Goal: Task Accomplishment & Management: Complete application form

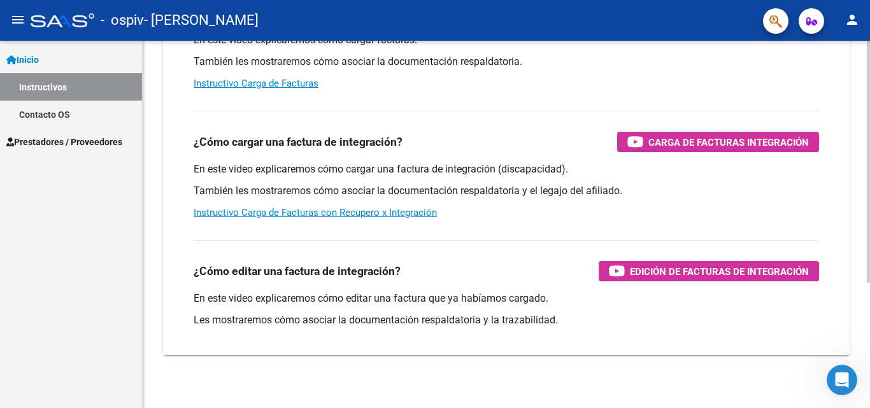
scroll to position [191, 0]
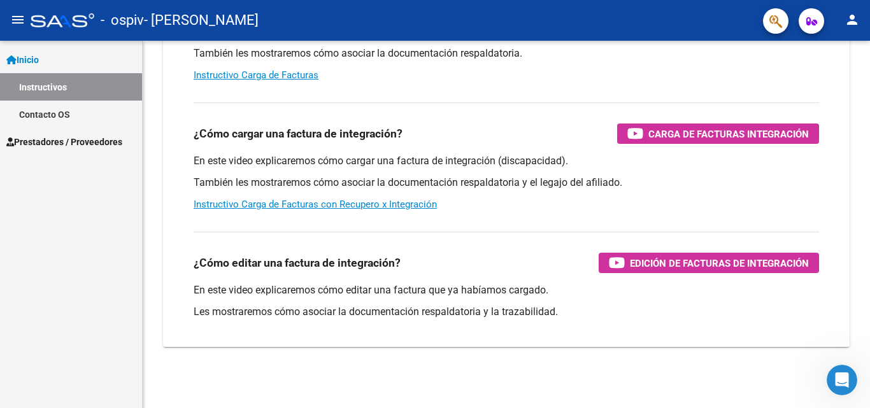
click at [52, 140] on span "Prestadores / Proveedores" at bounding box center [64, 142] width 116 height 14
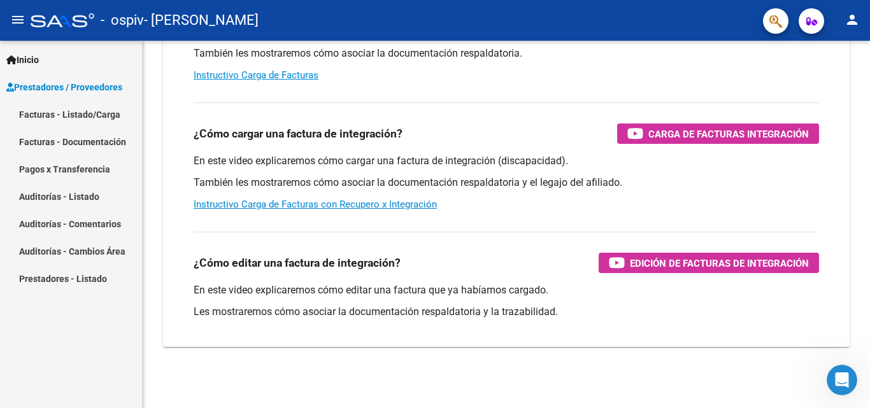
click at [53, 118] on link "Facturas - Listado/Carga" at bounding box center [71, 114] width 142 height 27
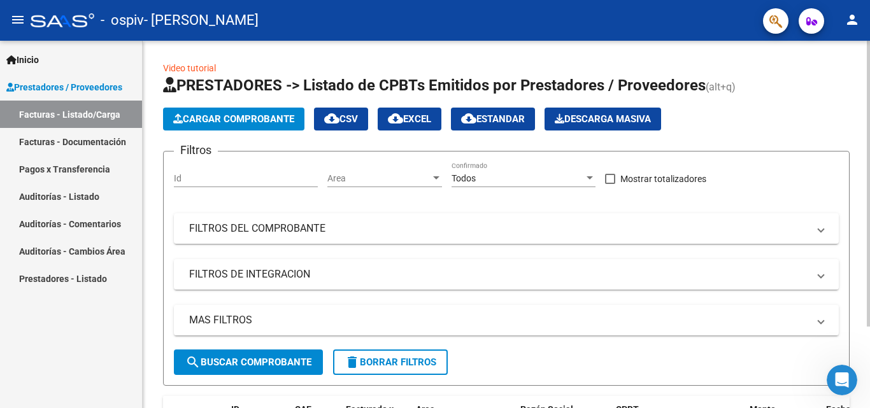
click at [264, 120] on span "Cargar Comprobante" at bounding box center [233, 118] width 121 height 11
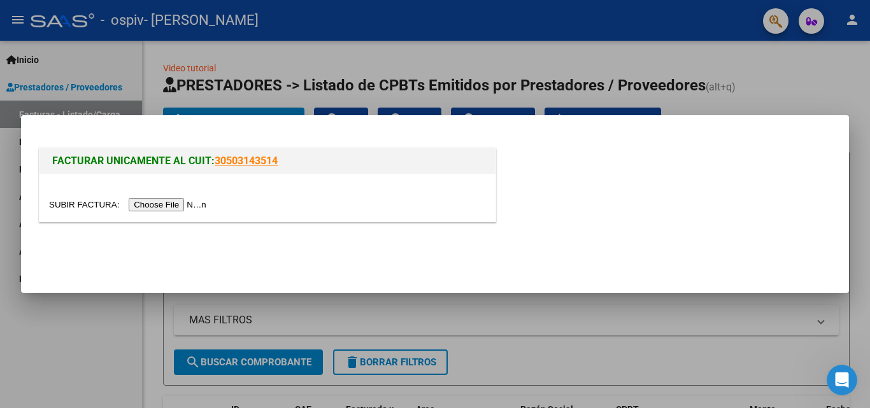
click at [182, 203] on input "file" at bounding box center [129, 204] width 161 height 13
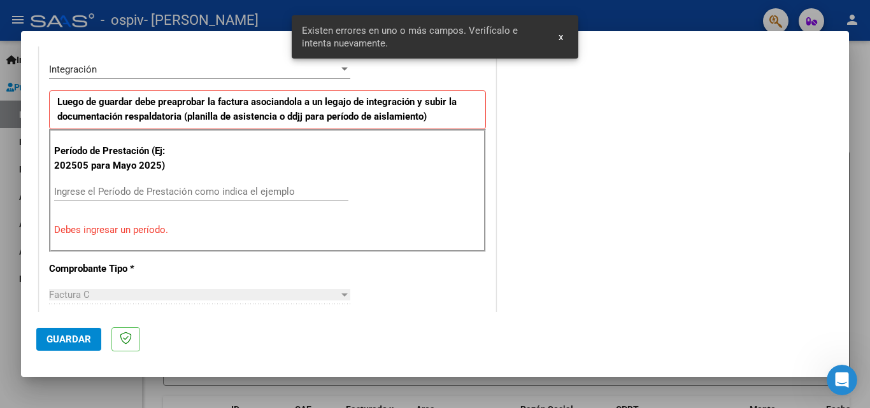
scroll to position [312, 0]
click at [189, 186] on input "Ingrese el Período de Prestación como indica el ejemplo" at bounding box center [201, 191] width 294 height 11
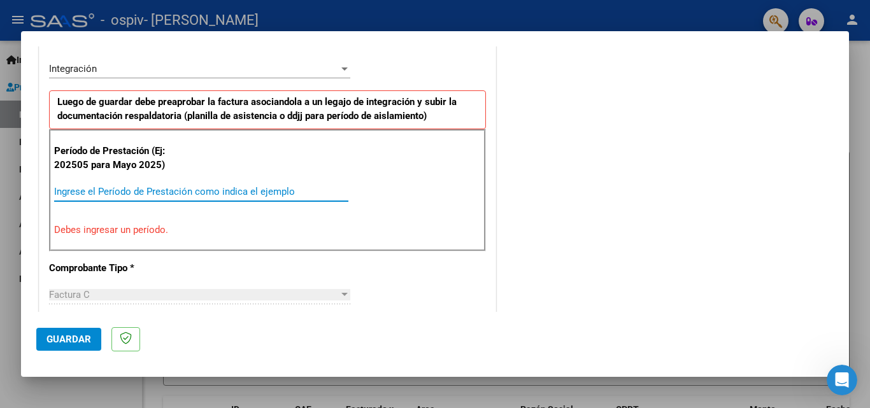
click at [182, 183] on div "Ingrese el Período de Prestación como indica el ejemplo" at bounding box center [201, 191] width 294 height 19
click at [156, 189] on input "Ingrese el Período de Prestación como indica el ejemplo" at bounding box center [201, 191] width 294 height 11
click at [236, 189] on input "Ingrese el Período de Prestación como indica el ejemplo" at bounding box center [201, 191] width 294 height 11
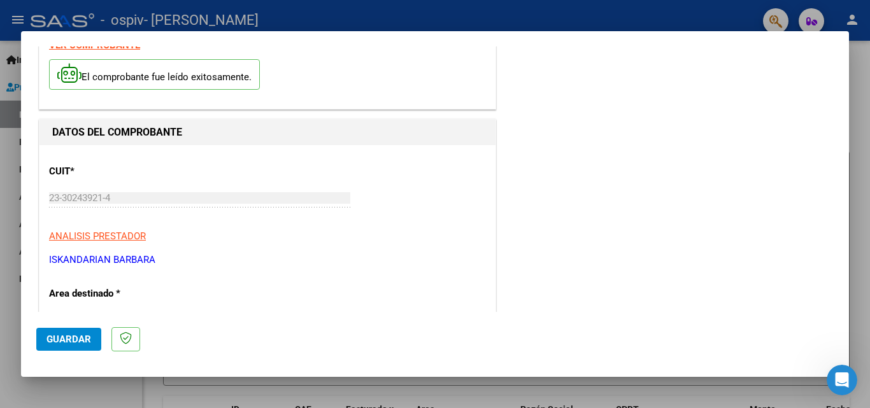
scroll to position [188, 0]
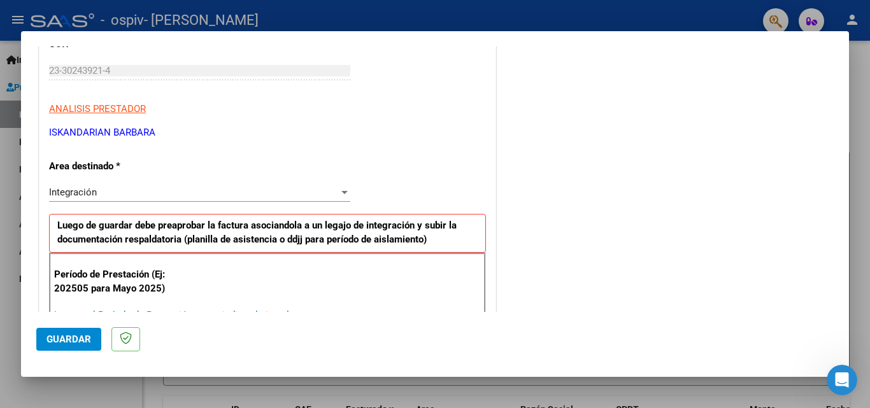
click at [128, 192] on div "Integración" at bounding box center [194, 192] width 290 height 11
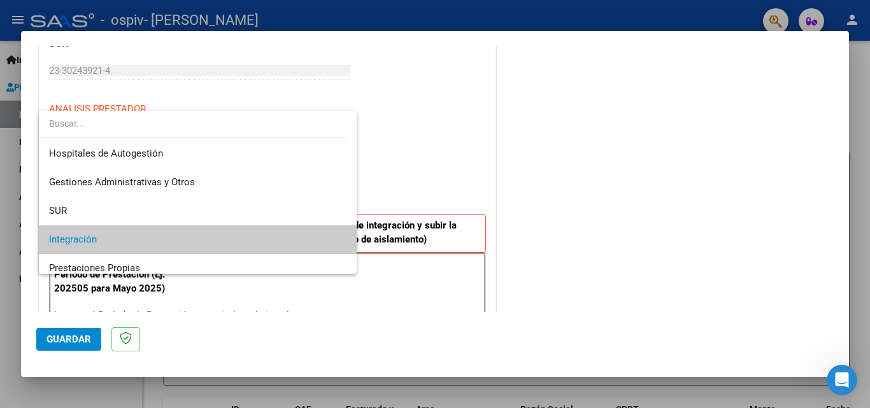
scroll to position [48, 0]
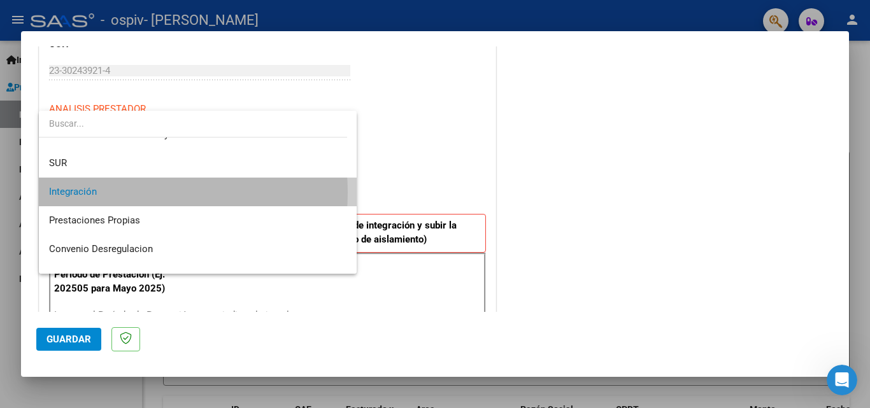
click at [128, 192] on span "Integración" at bounding box center [198, 192] width 298 height 29
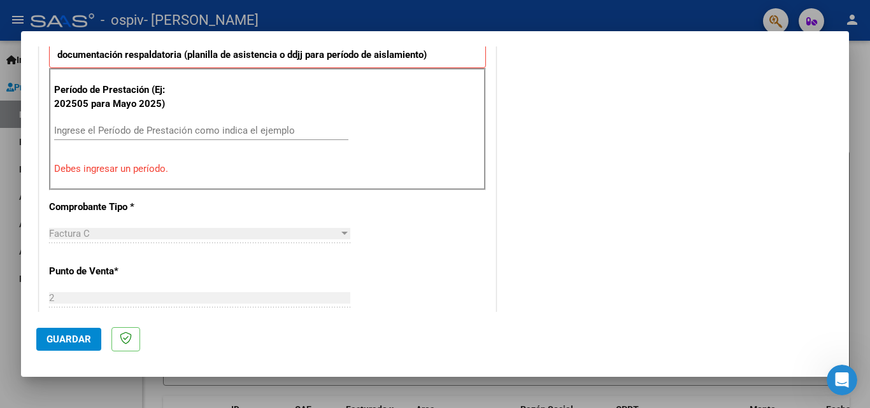
scroll to position [382, 0]
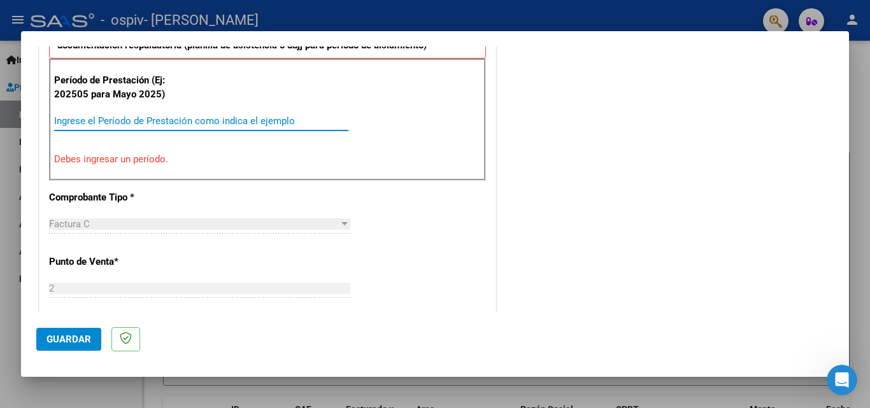
click at [130, 118] on input "Ingrese el Período de Prestación como indica el ejemplo" at bounding box center [201, 120] width 294 height 11
drag, startPoint x: 308, startPoint y: 120, endPoint x: 75, endPoint y: 119, distance: 233.2
click at [75, 119] on input "Ingrese el Período de Prestación como indica el ejemplo" at bounding box center [201, 120] width 294 height 11
drag, startPoint x: 54, startPoint y: 119, endPoint x: 303, endPoint y: 122, distance: 248.5
click at [303, 122] on input "Ingrese el Período de Prestación como indica el ejemplo" at bounding box center [201, 120] width 294 height 11
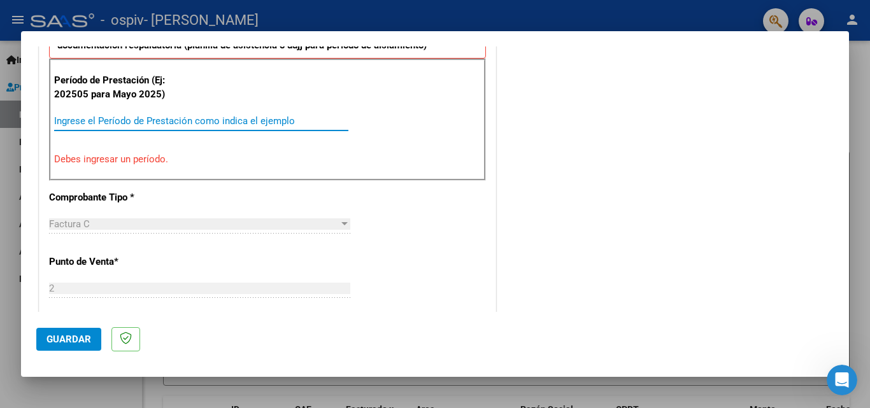
click at [316, 117] on input "Ingrese el Período de Prestación como indica el ejemplo" at bounding box center [201, 120] width 294 height 11
click at [254, 226] on div "Factura C" at bounding box center [194, 224] width 290 height 11
click at [314, 205] on div "CUIT * 23-30243921-4 Ingresar CUIT ANALISIS PRESTADOR [PERSON_NAME] Padrón Area…" at bounding box center [268, 320] width 456 height 992
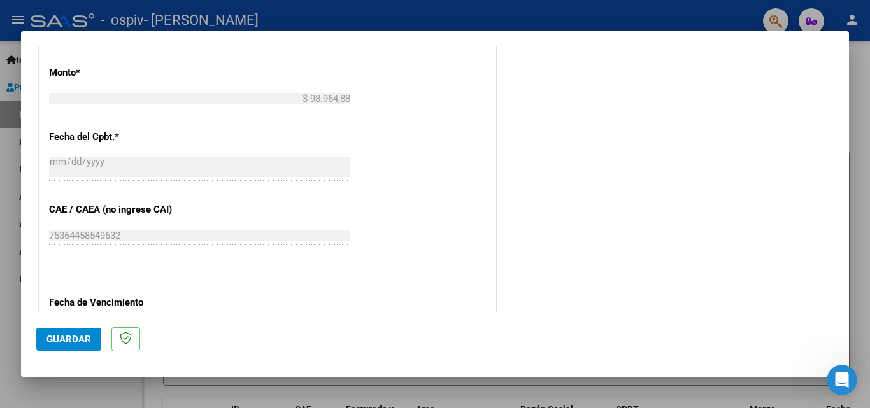
click at [52, 338] on span "Guardar" at bounding box center [69, 339] width 45 height 11
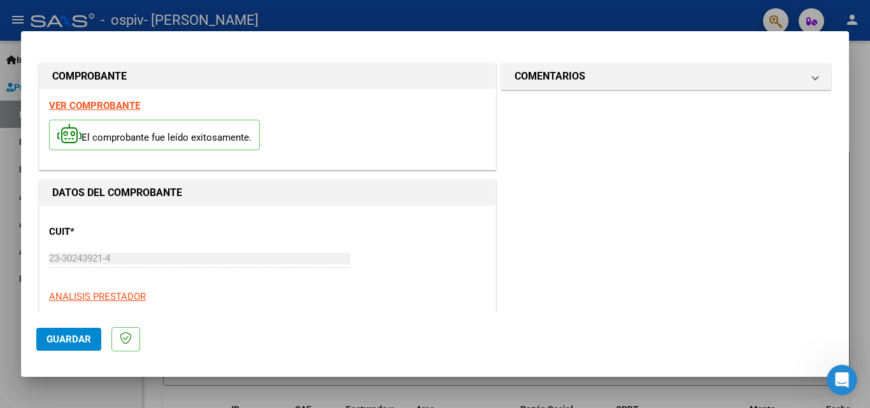
scroll to position [127, 0]
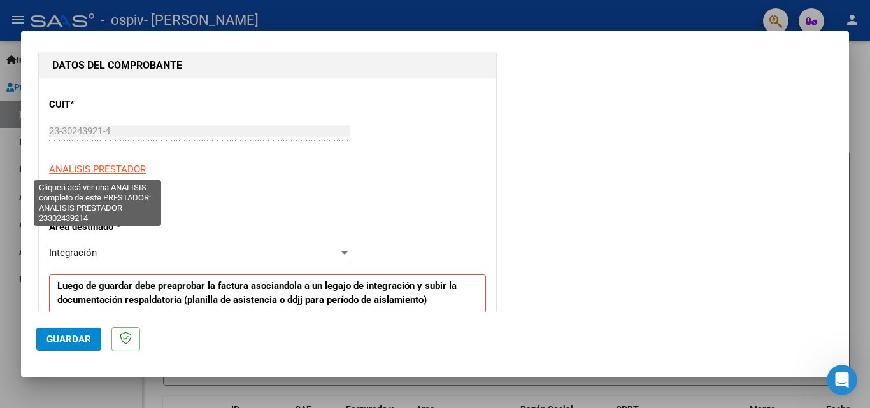
click at [115, 170] on span "ANALISIS PRESTADOR" at bounding box center [97, 169] width 97 height 11
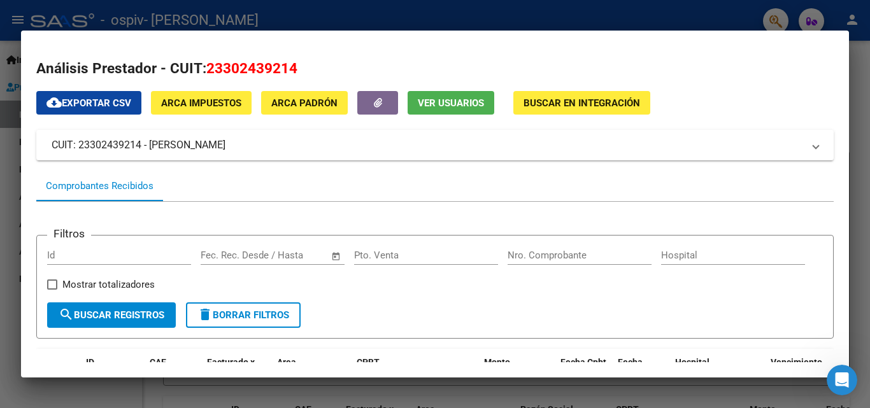
click at [442, 22] on div at bounding box center [435, 204] width 870 height 408
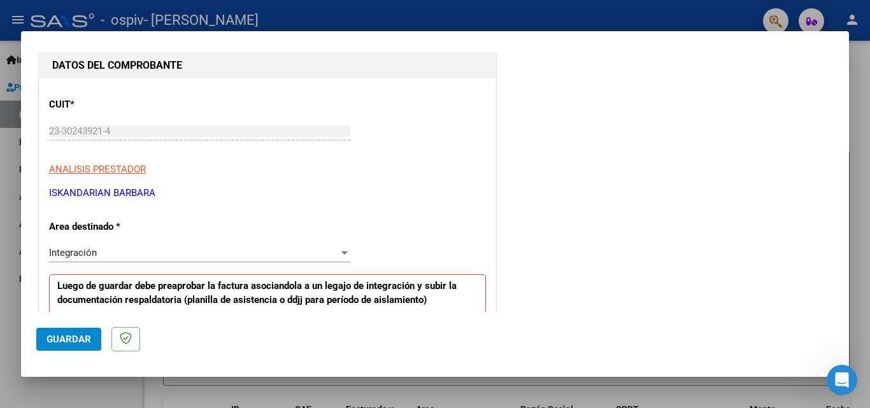
scroll to position [255, 0]
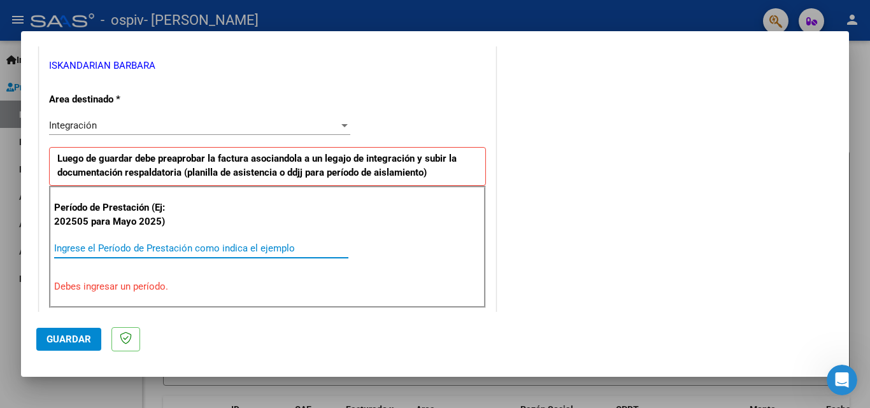
click at [130, 244] on input "Ingrese el Período de Prestación como indica el ejemplo" at bounding box center [201, 248] width 294 height 11
click at [133, 246] on input "Ingrese el Período de Prestación como indica el ejemplo" at bounding box center [201, 248] width 294 height 11
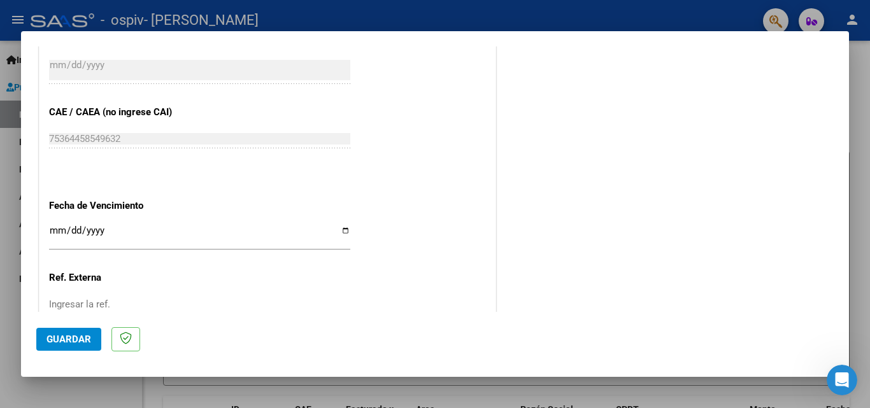
scroll to position [856, 0]
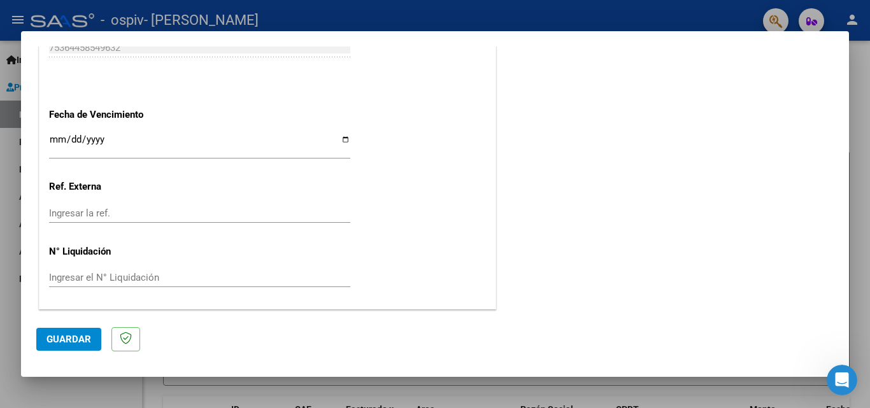
type input "202506"
click at [91, 344] on button "Guardar" at bounding box center [68, 339] width 65 height 23
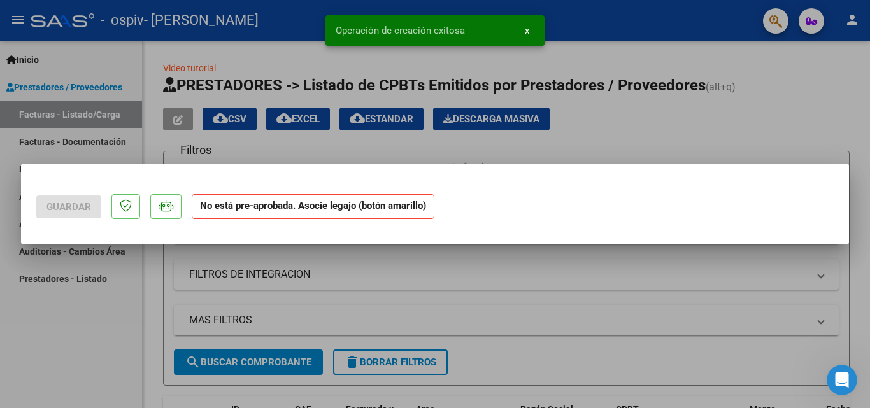
scroll to position [0, 0]
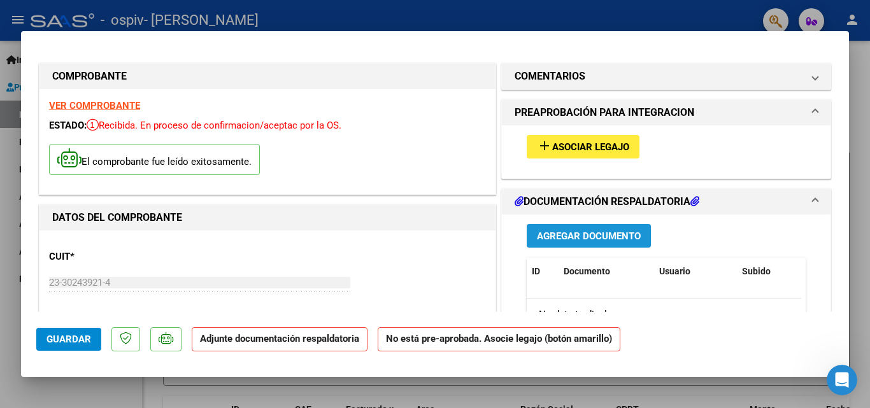
click at [570, 232] on span "Agregar Documento" at bounding box center [589, 236] width 104 height 11
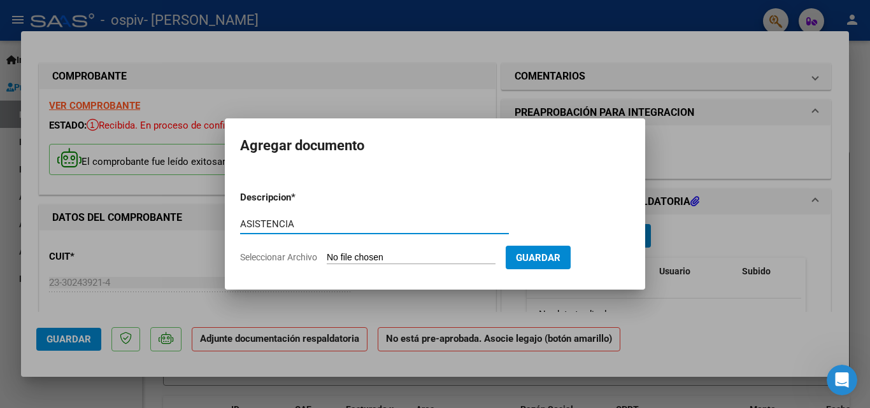
click at [380, 254] on input "Seleccionar Archivo" at bounding box center [411, 258] width 169 height 12
click at [371, 228] on input "ASISTENCIA" at bounding box center [374, 224] width 269 height 11
type input "A"
type input "PRESUPUESTO"
click at [308, 253] on span "Seleccionar Archivo" at bounding box center [278, 257] width 77 height 10
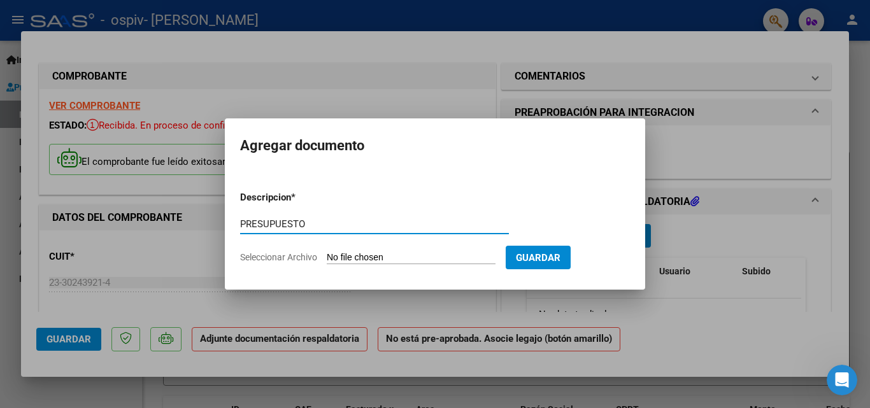
click at [327, 253] on input "Seleccionar Archivo" at bounding box center [411, 258] width 169 height 12
type input "C:\fakepath\[PERSON_NAME] TO 2025.pdf"
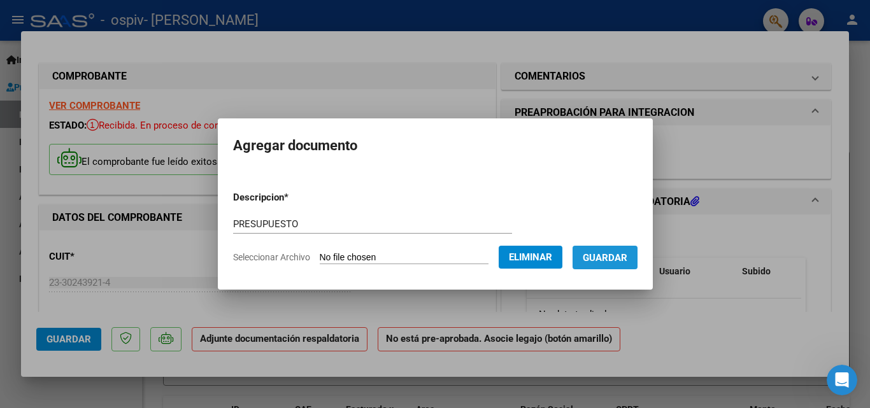
click at [604, 261] on span "Guardar" at bounding box center [605, 257] width 45 height 11
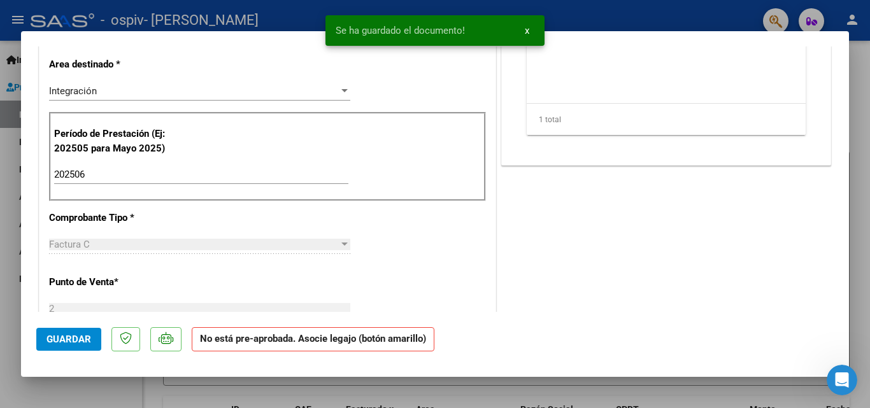
scroll to position [319, 0]
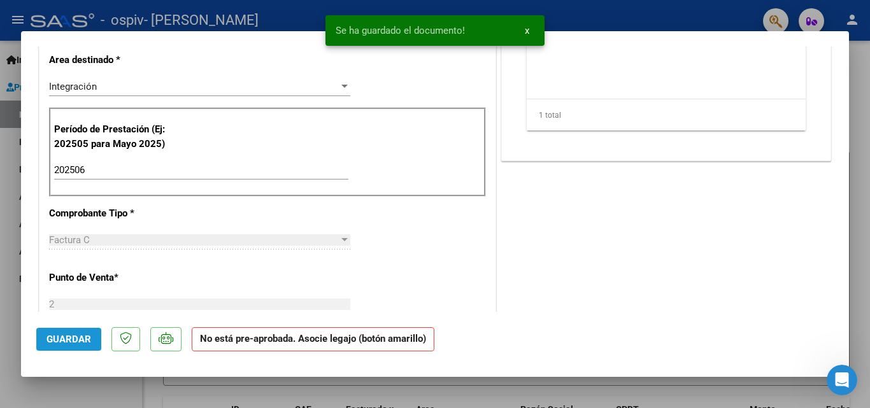
click at [81, 343] on span "Guardar" at bounding box center [69, 339] width 45 height 11
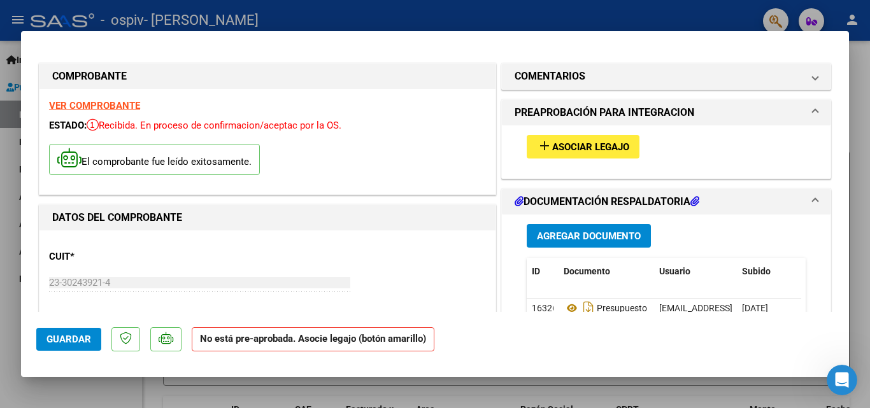
click at [515, 14] on div at bounding box center [435, 204] width 870 height 408
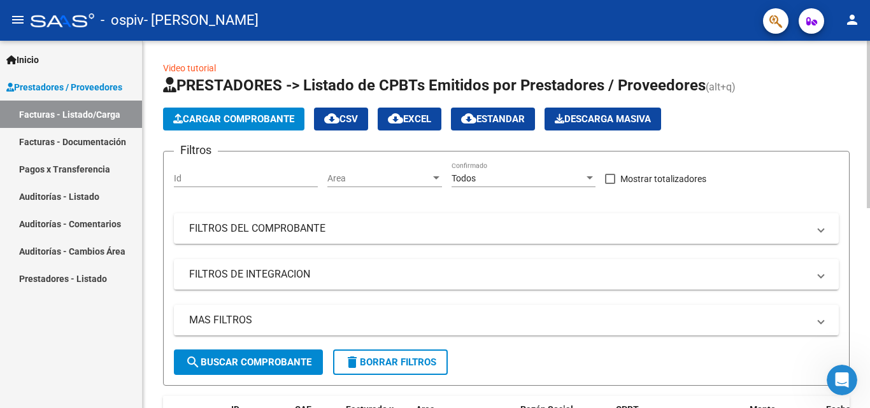
click at [243, 122] on span "Cargar Comprobante" at bounding box center [233, 118] width 121 height 11
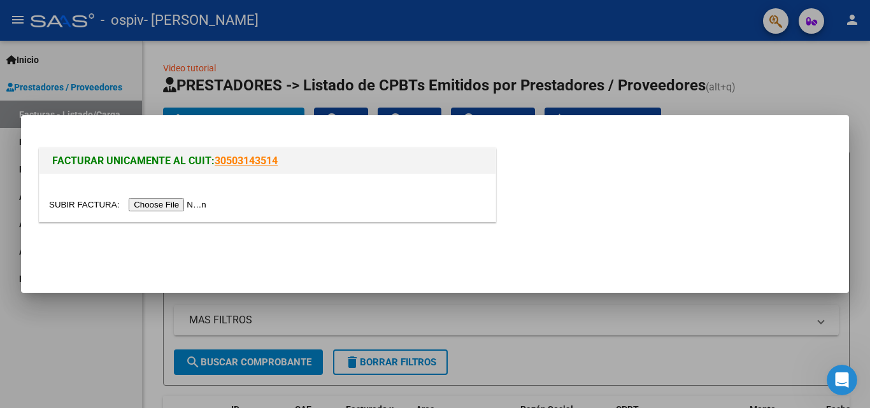
click at [178, 205] on input "file" at bounding box center [129, 204] width 161 height 13
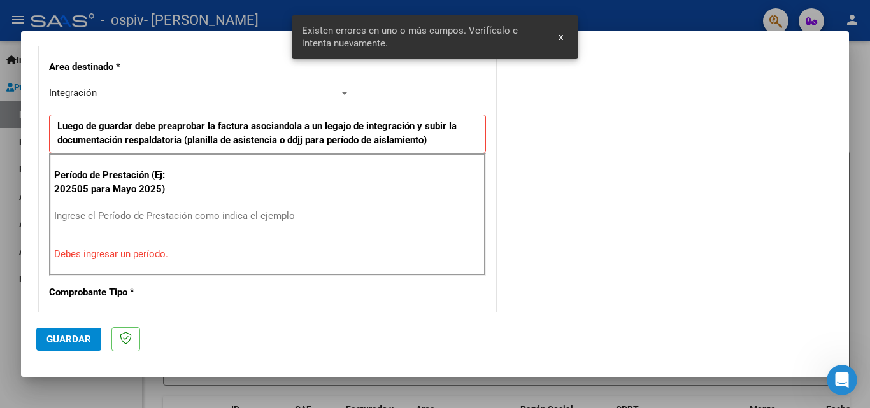
scroll to position [312, 0]
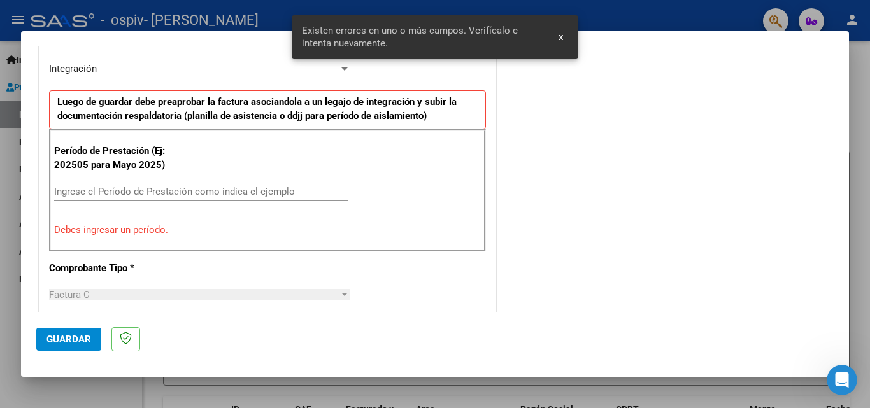
click at [134, 191] on input "Ingrese el Período de Prestación como indica el ejemplo" at bounding box center [201, 191] width 294 height 11
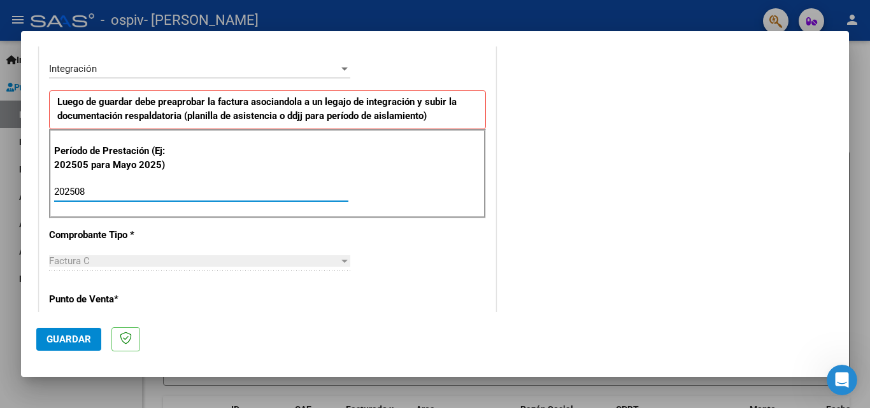
type input "202508"
click at [50, 340] on span "Guardar" at bounding box center [69, 339] width 45 height 11
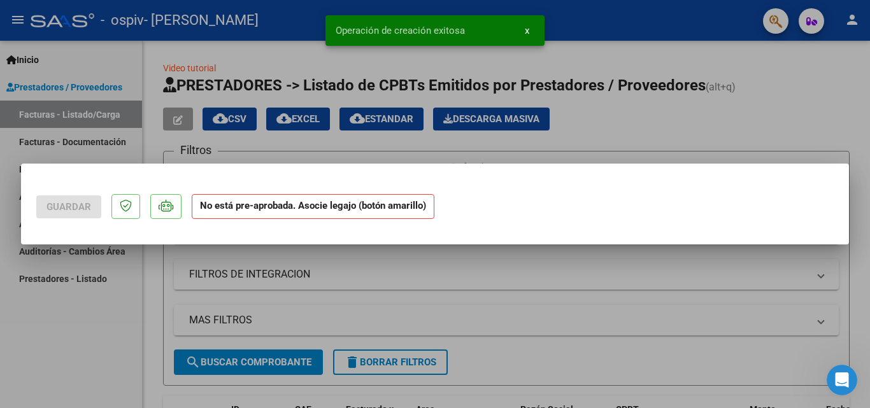
scroll to position [0, 0]
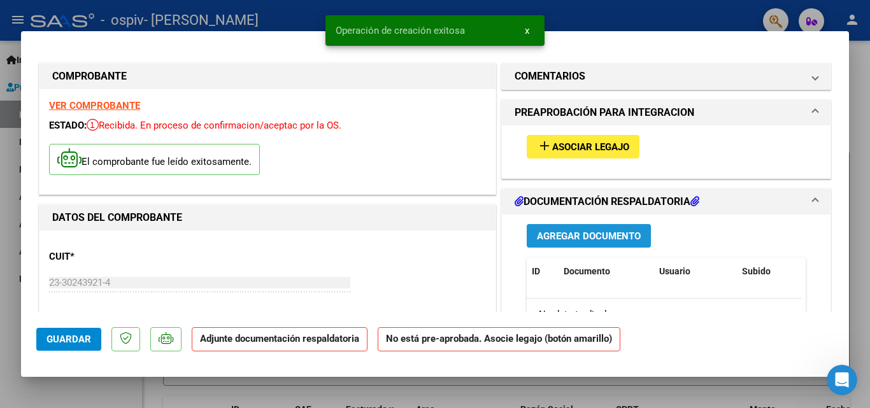
click at [549, 240] on span "Agregar Documento" at bounding box center [589, 236] width 104 height 11
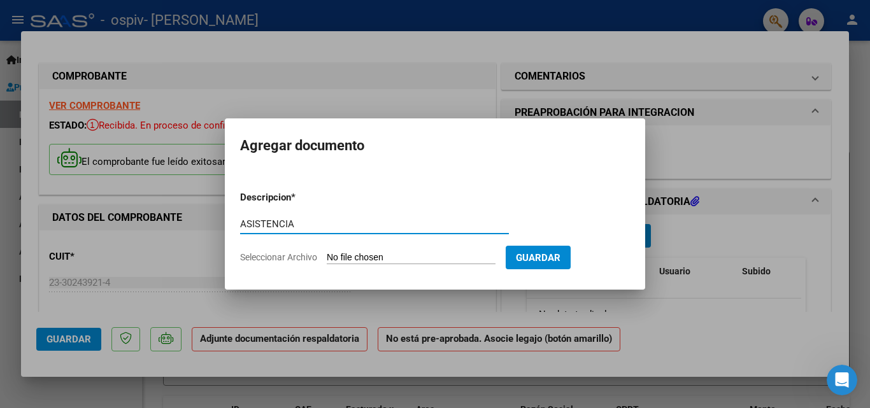
type input "ASISTENCIA"
click at [257, 261] on span "Seleccionar Archivo" at bounding box center [278, 257] width 77 height 10
click at [327, 261] on input "Seleccionar Archivo" at bounding box center [411, 258] width 169 height 12
type input "C:\fakepath\asist [PERSON_NAME].pdf"
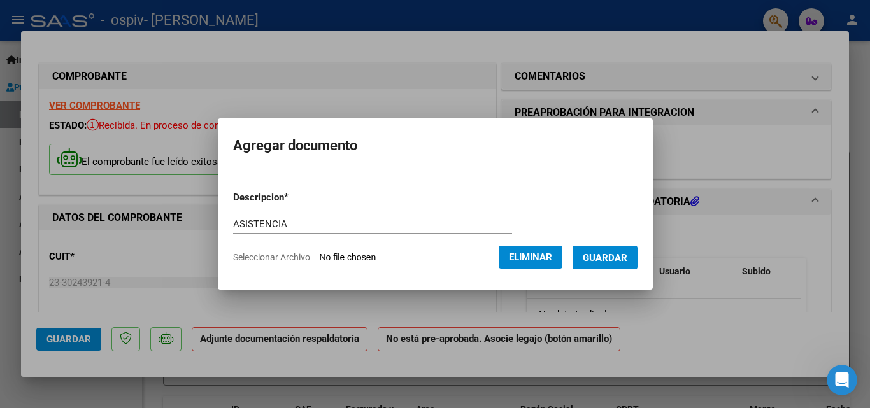
click at [607, 255] on span "Guardar" at bounding box center [605, 257] width 45 height 11
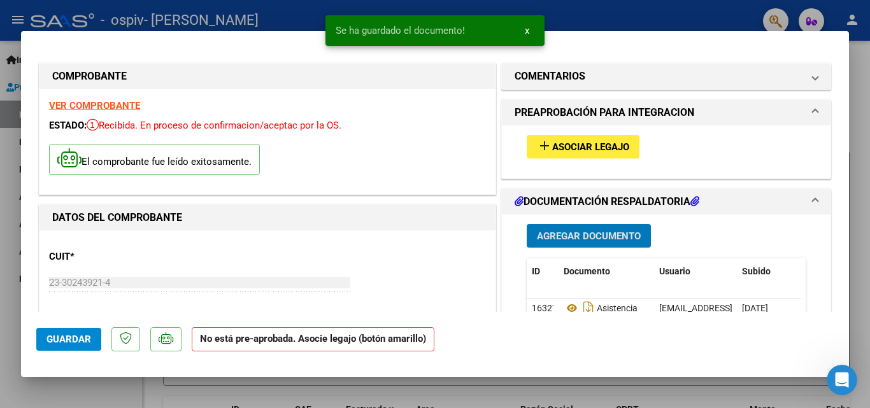
click at [608, 240] on span "Agregar Documento" at bounding box center [589, 236] width 104 height 11
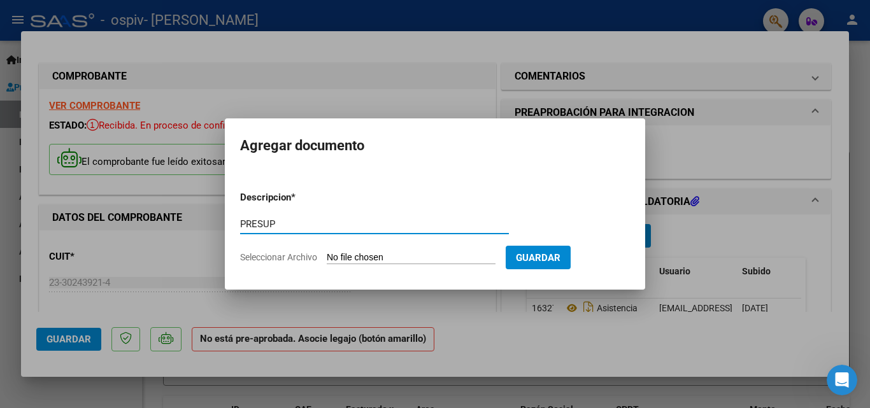
type input "PRESUP"
click at [282, 261] on span "Seleccionar Archivo" at bounding box center [278, 257] width 77 height 10
click at [327, 261] on input "Seleccionar Archivo" at bounding box center [411, 258] width 169 height 12
type input "C:\fakepath\[PERSON_NAME] TO 2025.pdf"
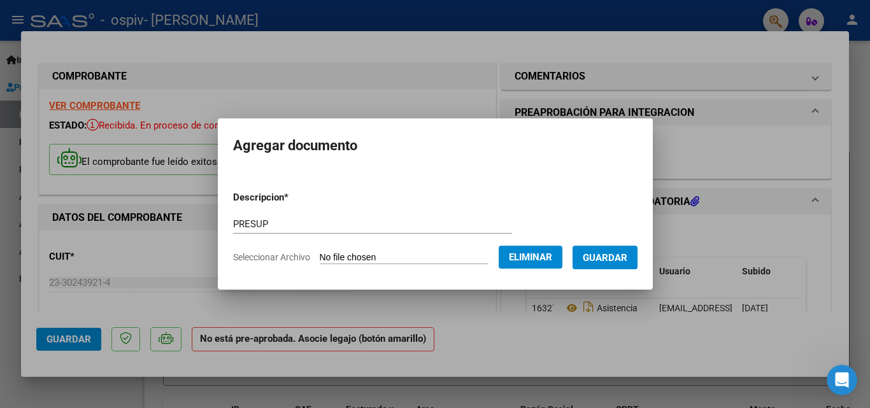
click at [628, 252] on span "Guardar" at bounding box center [605, 257] width 45 height 11
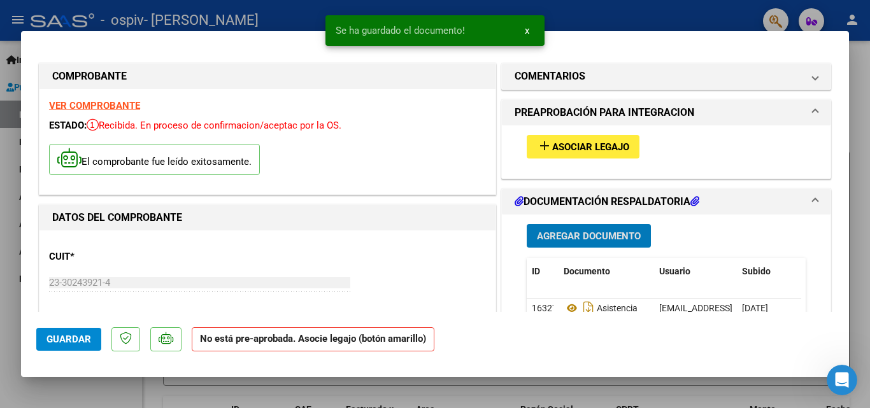
click at [86, 339] on span "Guardar" at bounding box center [69, 339] width 45 height 11
click at [673, 16] on div at bounding box center [435, 204] width 870 height 408
